Goal: Task Accomplishment & Management: Use online tool/utility

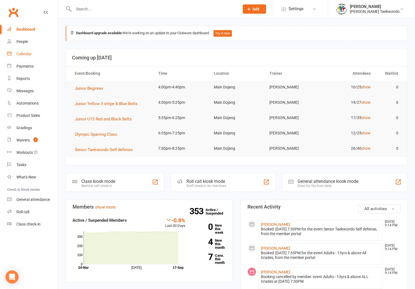
click at [22, 52] on div "Calendar" at bounding box center [23, 54] width 15 height 4
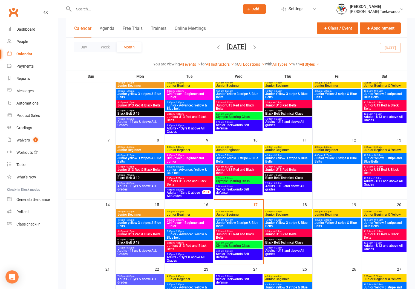
scroll to position [95, 0]
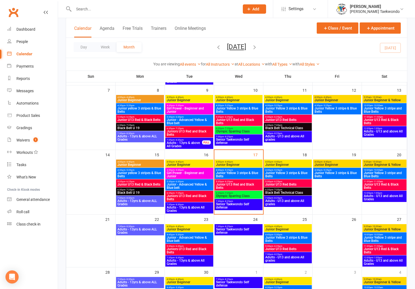
click at [235, 161] on span "4:00pm - 4:40pm" at bounding box center [239, 162] width 46 height 2
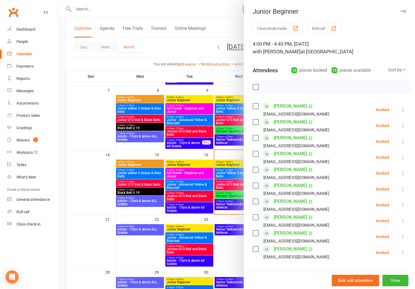
click at [317, 25] on button "Roll call" at bounding box center [324, 28] width 34 height 10
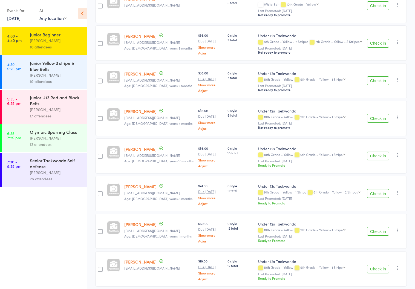
scroll to position [188, 0]
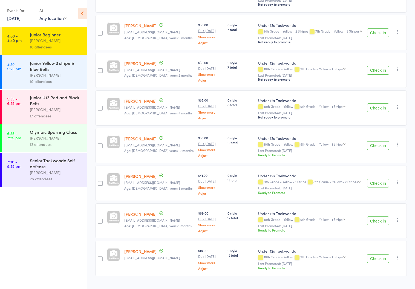
click at [44, 74] on div "[PERSON_NAME]" at bounding box center [56, 75] width 52 height 6
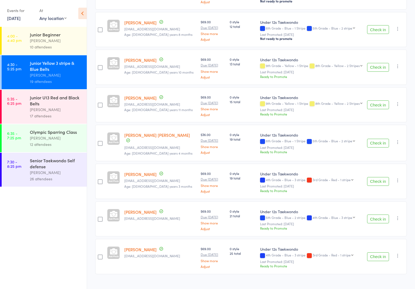
scroll to position [537, 0]
click at [37, 101] on div "Junior U13 Red and Black Belts" at bounding box center [56, 100] width 52 height 12
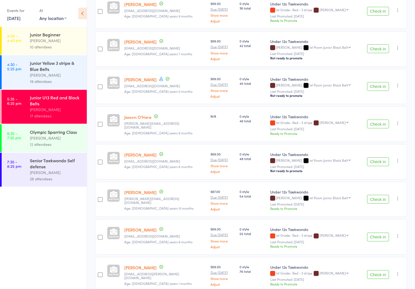
scroll to position [462, 0]
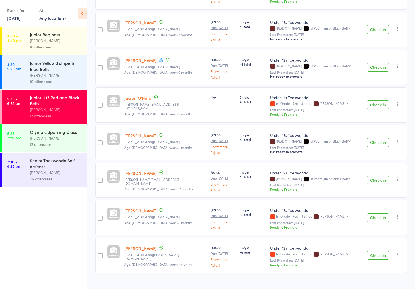
click at [44, 138] on div "[PERSON_NAME]" at bounding box center [56, 138] width 52 height 6
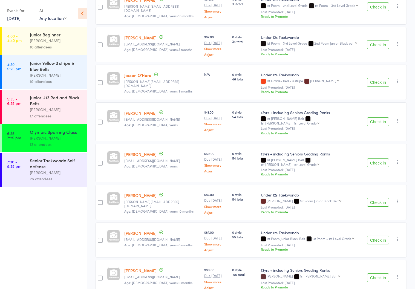
scroll to position [274, 0]
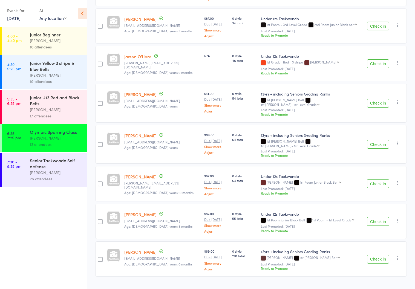
click at [48, 169] on div "[PERSON_NAME]" at bounding box center [56, 172] width 52 height 6
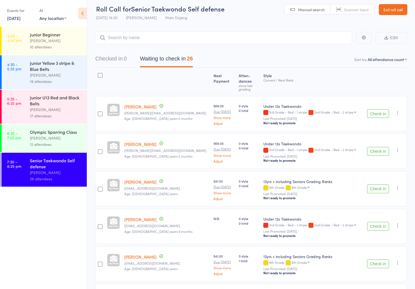
click at [387, 7] on link "Exit roll call" at bounding box center [393, 9] width 28 height 11
